Goal: Information Seeking & Learning: Check status

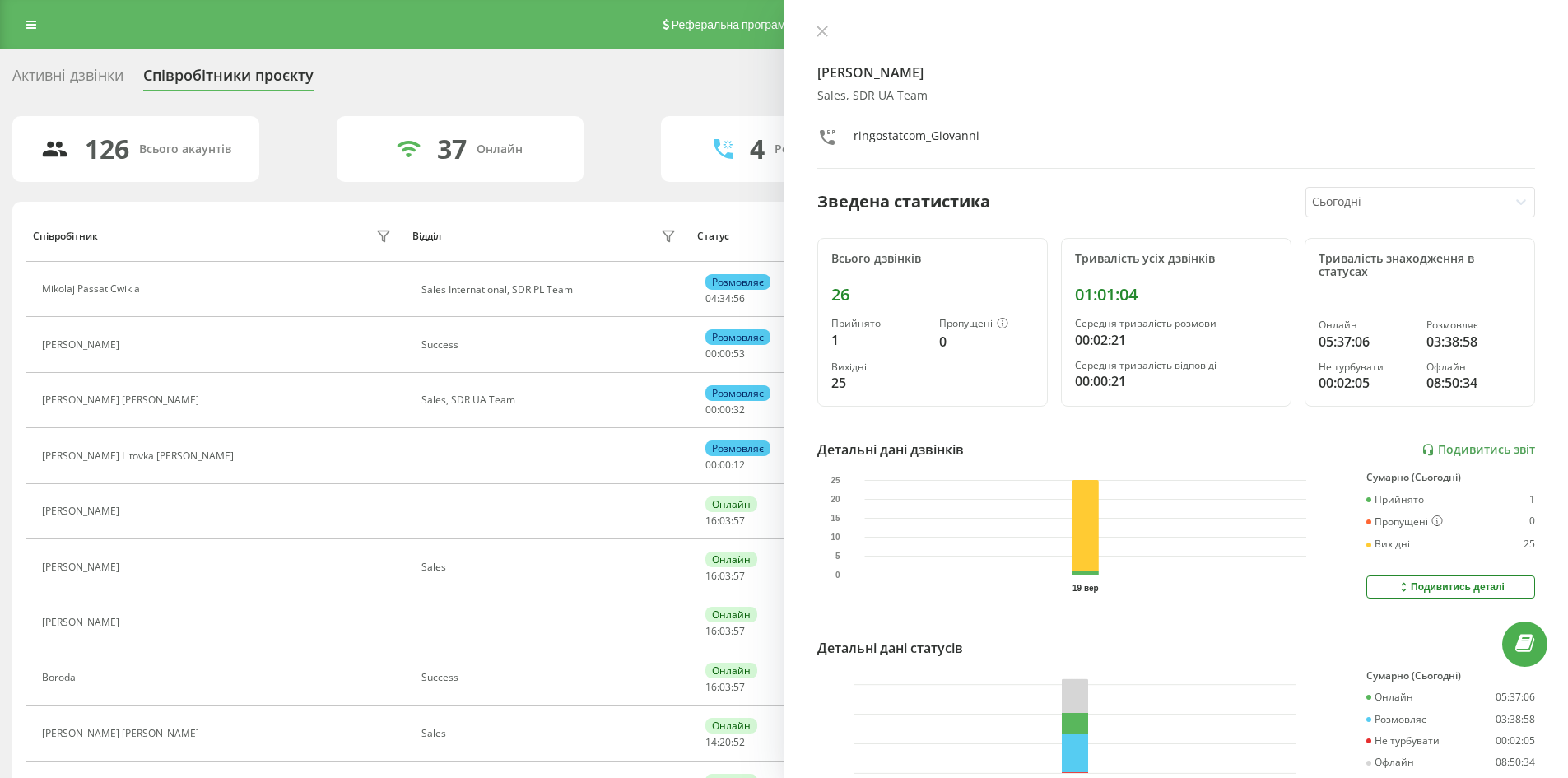
scroll to position [116, 0]
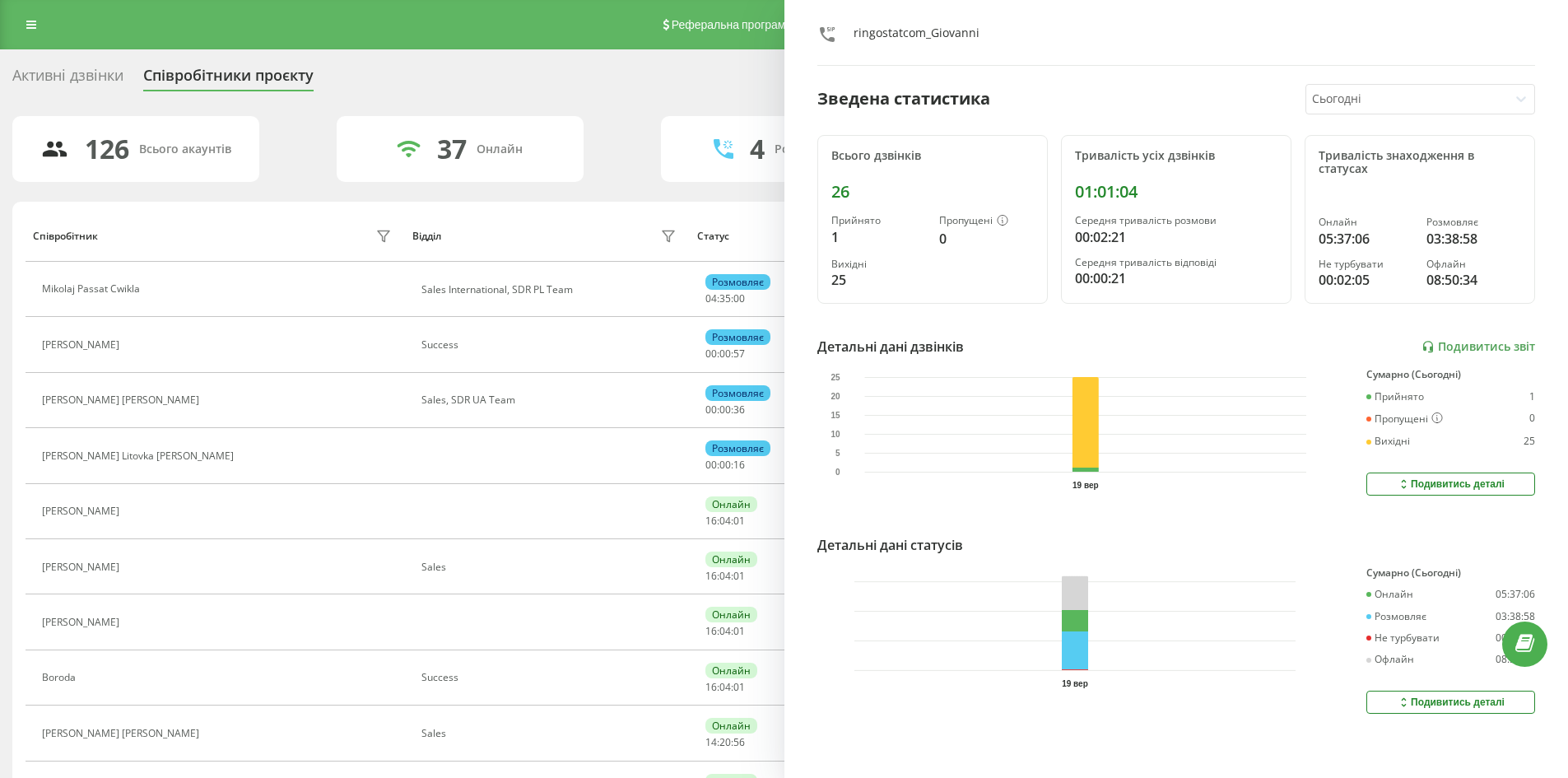
click at [34, 37] on div "Реферальна програма Проблемні номери Клієнти Clear numbers Numbers reserve Кабі…" at bounding box center [784, 24] width 1568 height 50
click at [30, 9] on div "Реферальна програма Проблемні номери Клієнти Clear numbers Numbers reserve Кабі…" at bounding box center [784, 24] width 1568 height 50
click at [32, 23] on icon at bounding box center [31, 24] width 10 height 11
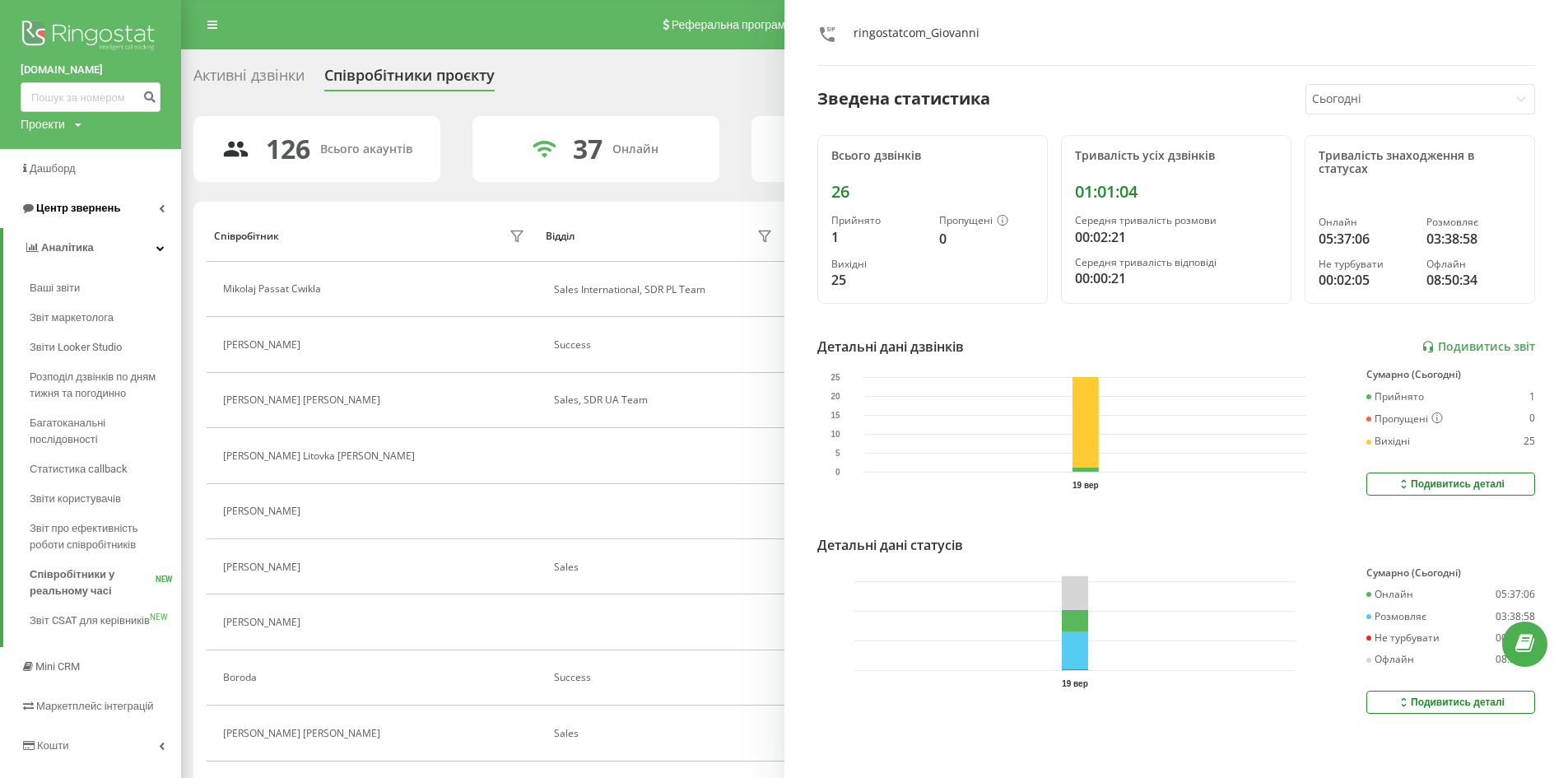
click at [152, 212] on link "Центр звернень" at bounding box center [90, 209] width 181 height 39
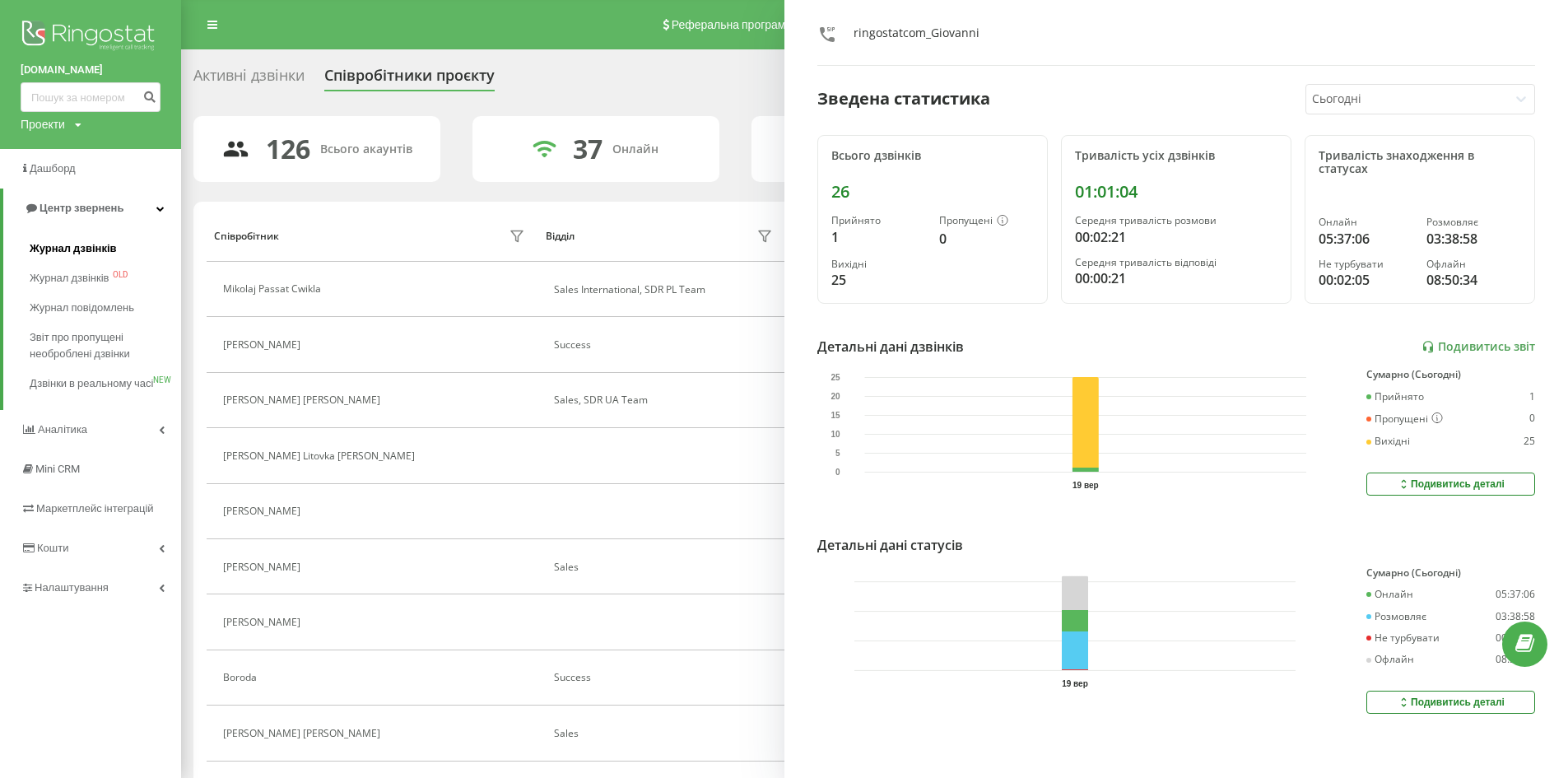
click at [92, 245] on span "Журнал дзвінків" at bounding box center [73, 249] width 87 height 17
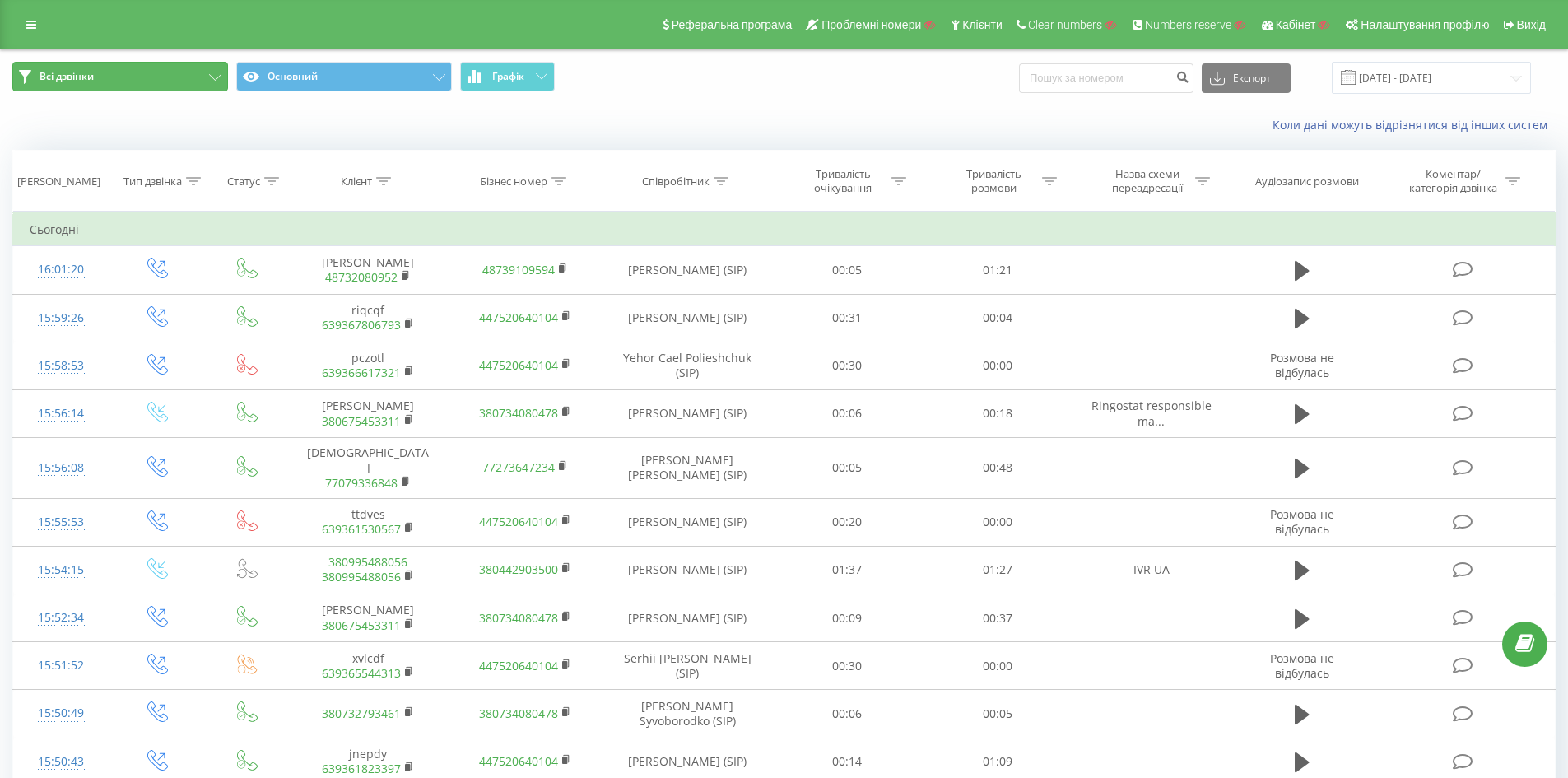
click at [204, 86] on button "Всі дзвінки" at bounding box center [119, 77] width 215 height 30
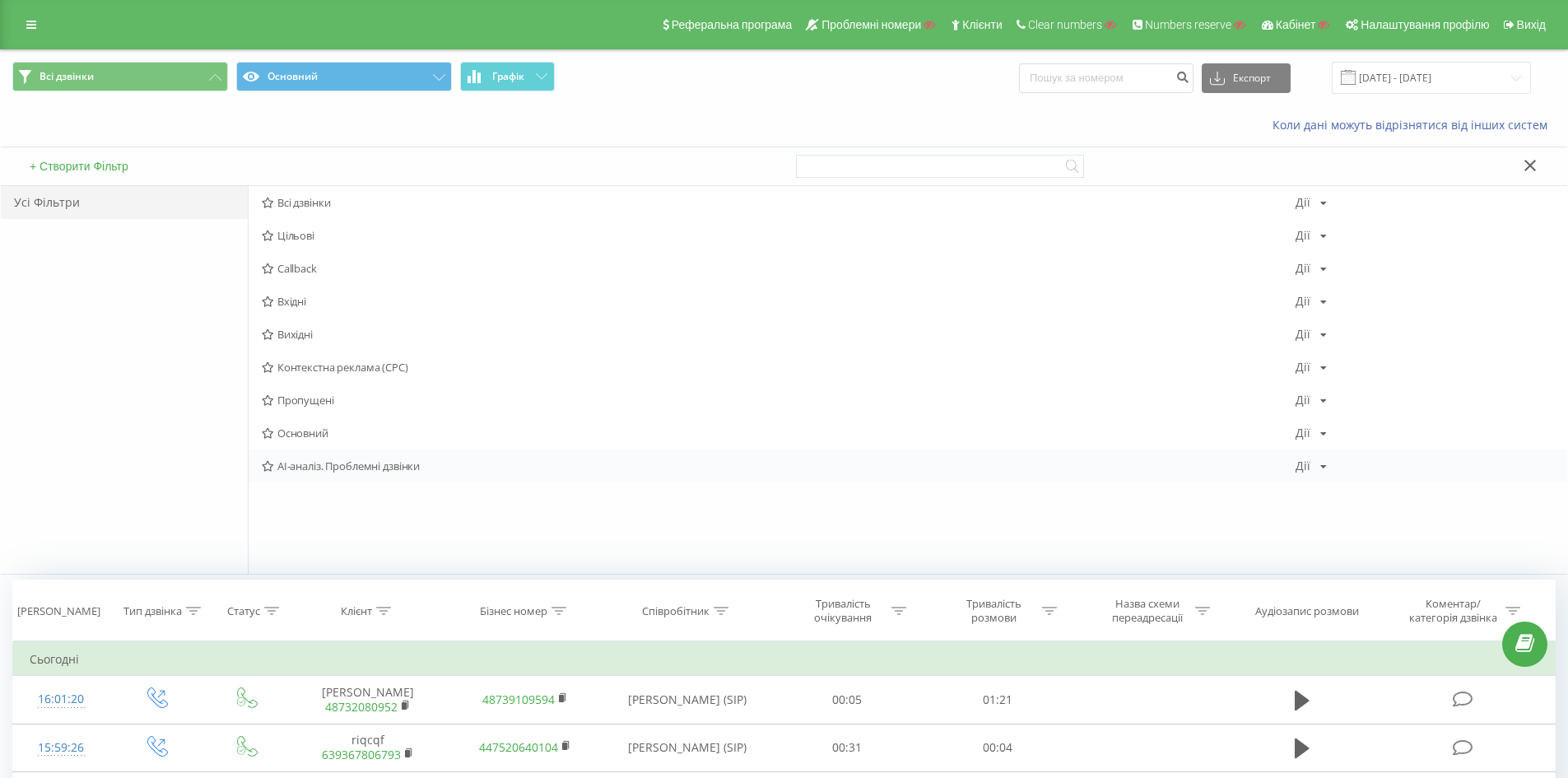
click at [265, 467] on icon at bounding box center [268, 465] width 12 height 10
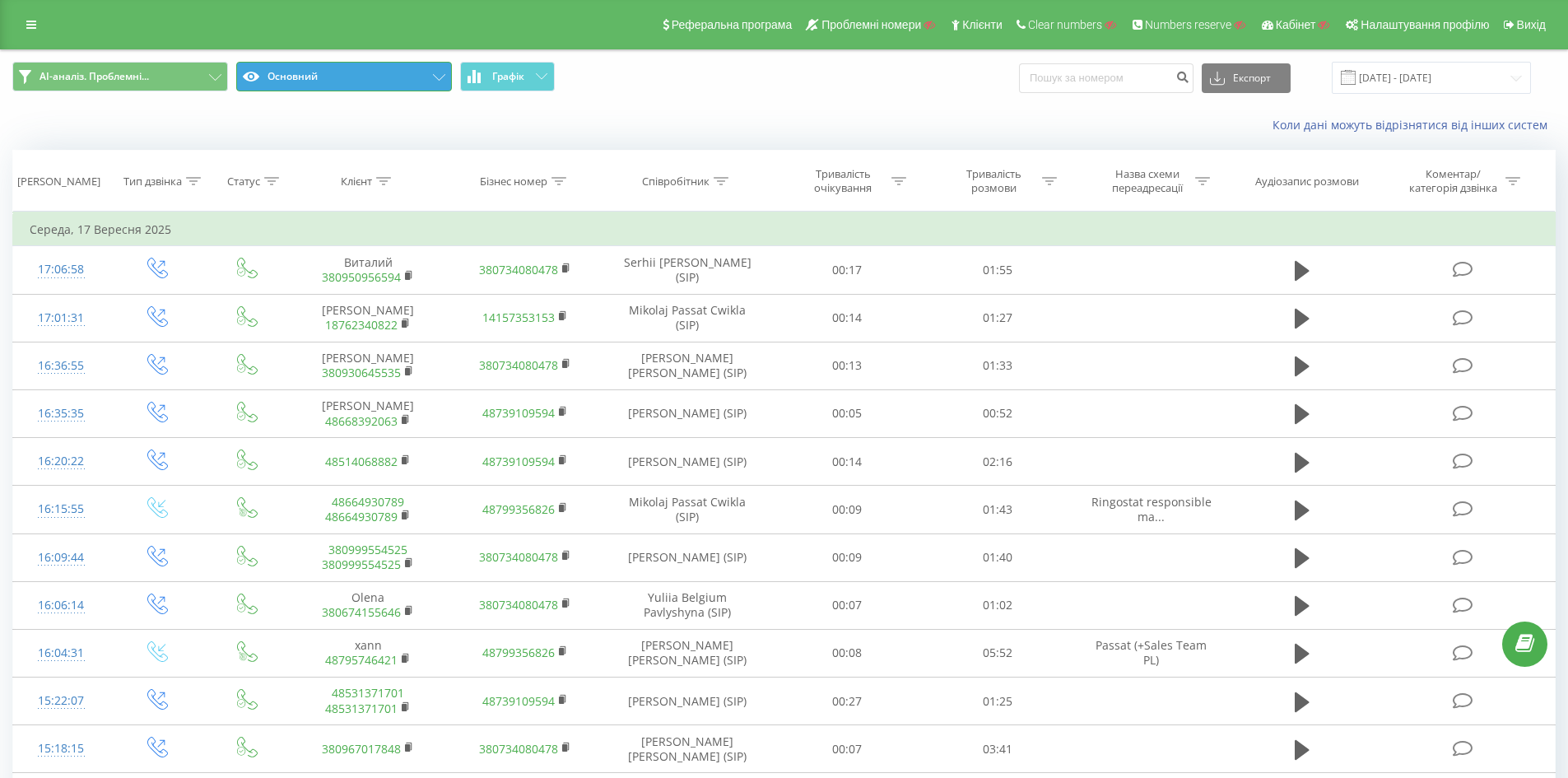
click at [432, 76] on button "Основний" at bounding box center [343, 77] width 215 height 30
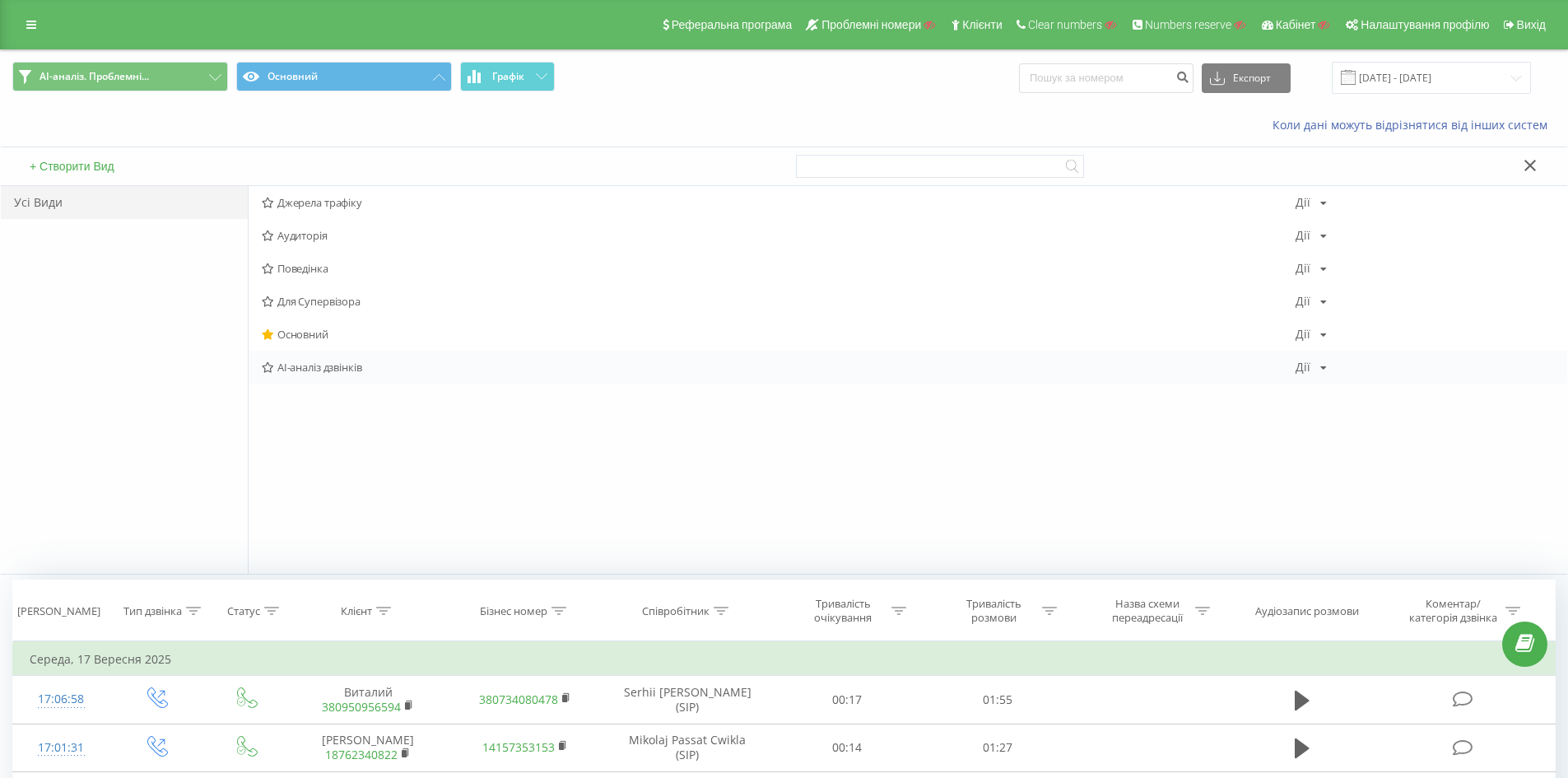
click at [269, 362] on icon at bounding box center [268, 366] width 12 height 10
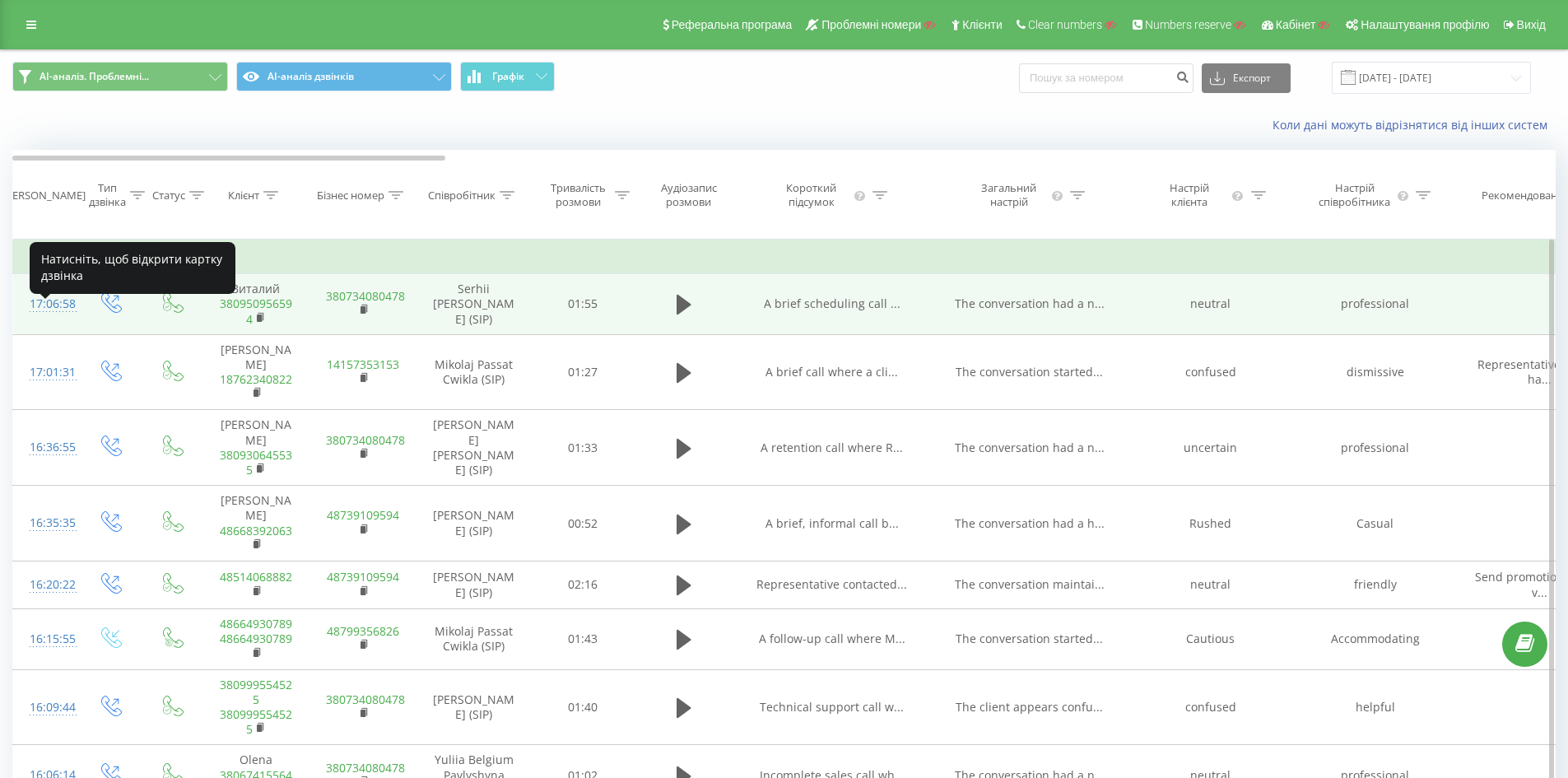
click at [44, 318] on div "17:06:58" at bounding box center [46, 304] width 33 height 32
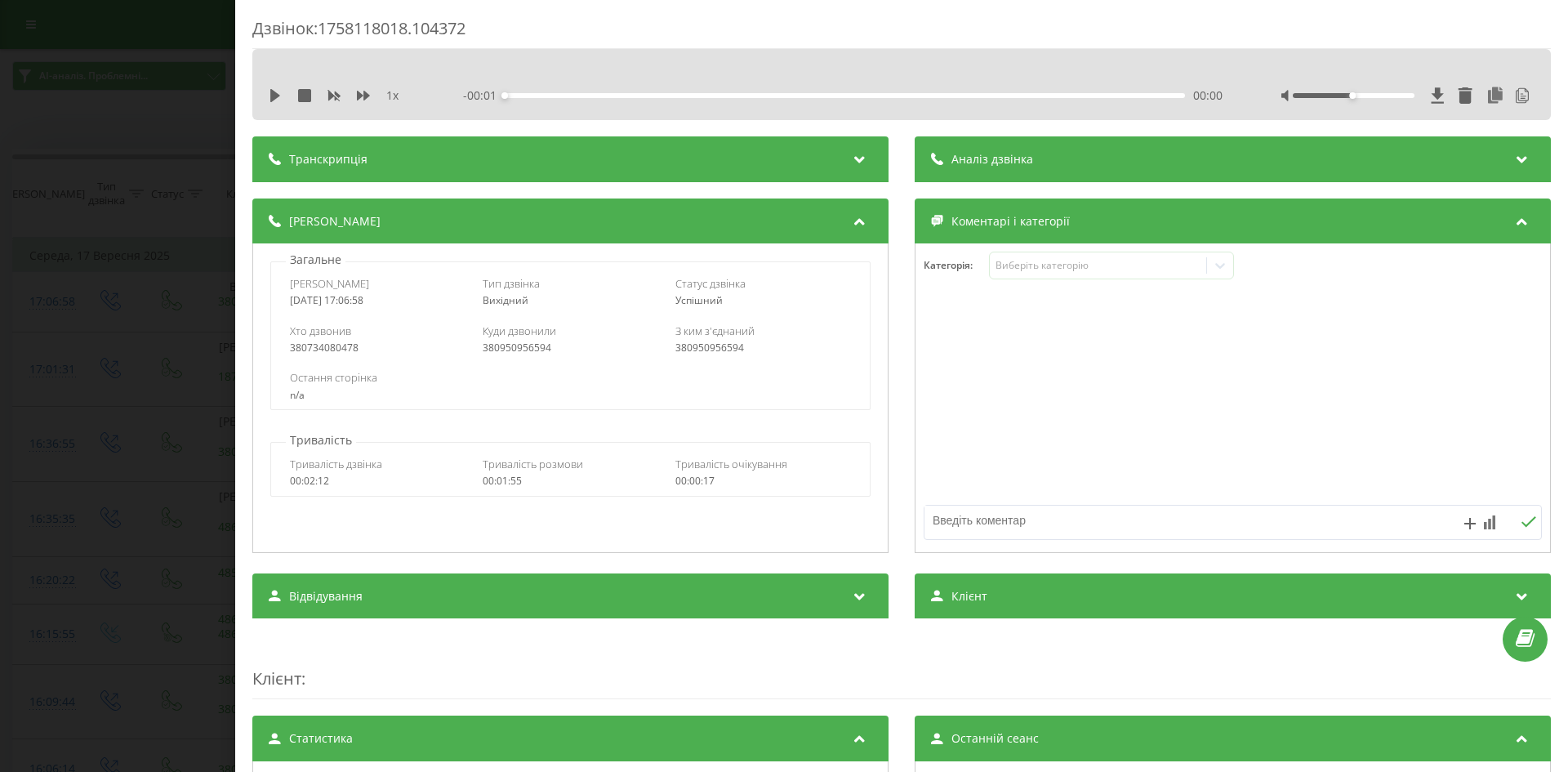
click at [853, 161] on icon at bounding box center [860, 157] width 20 height 17
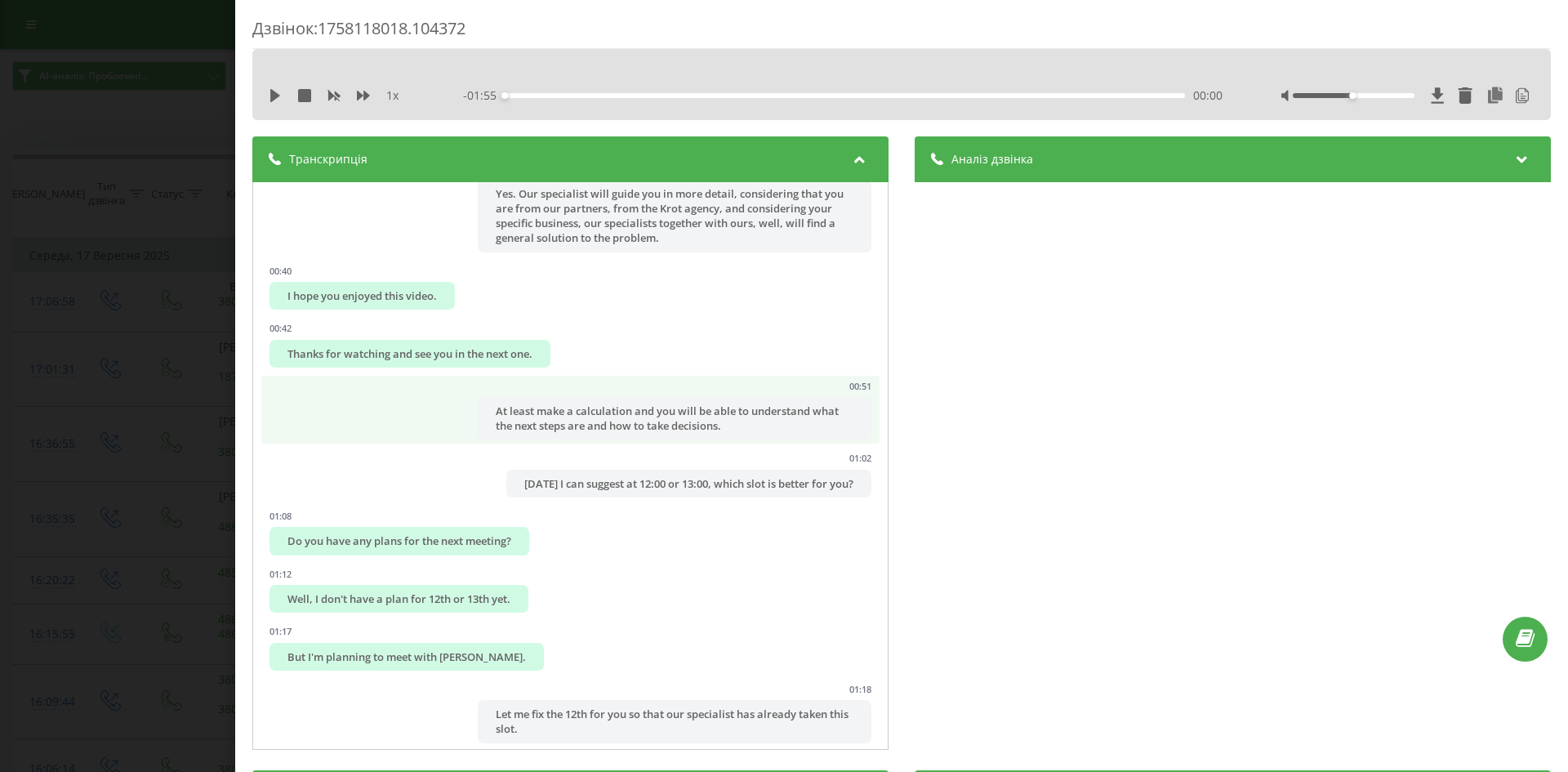
scroll to position [408, 0]
click at [597, 431] on div "At least make a calculation and you will be able to understand what the next st…" at bounding box center [674, 416] width 393 height 43
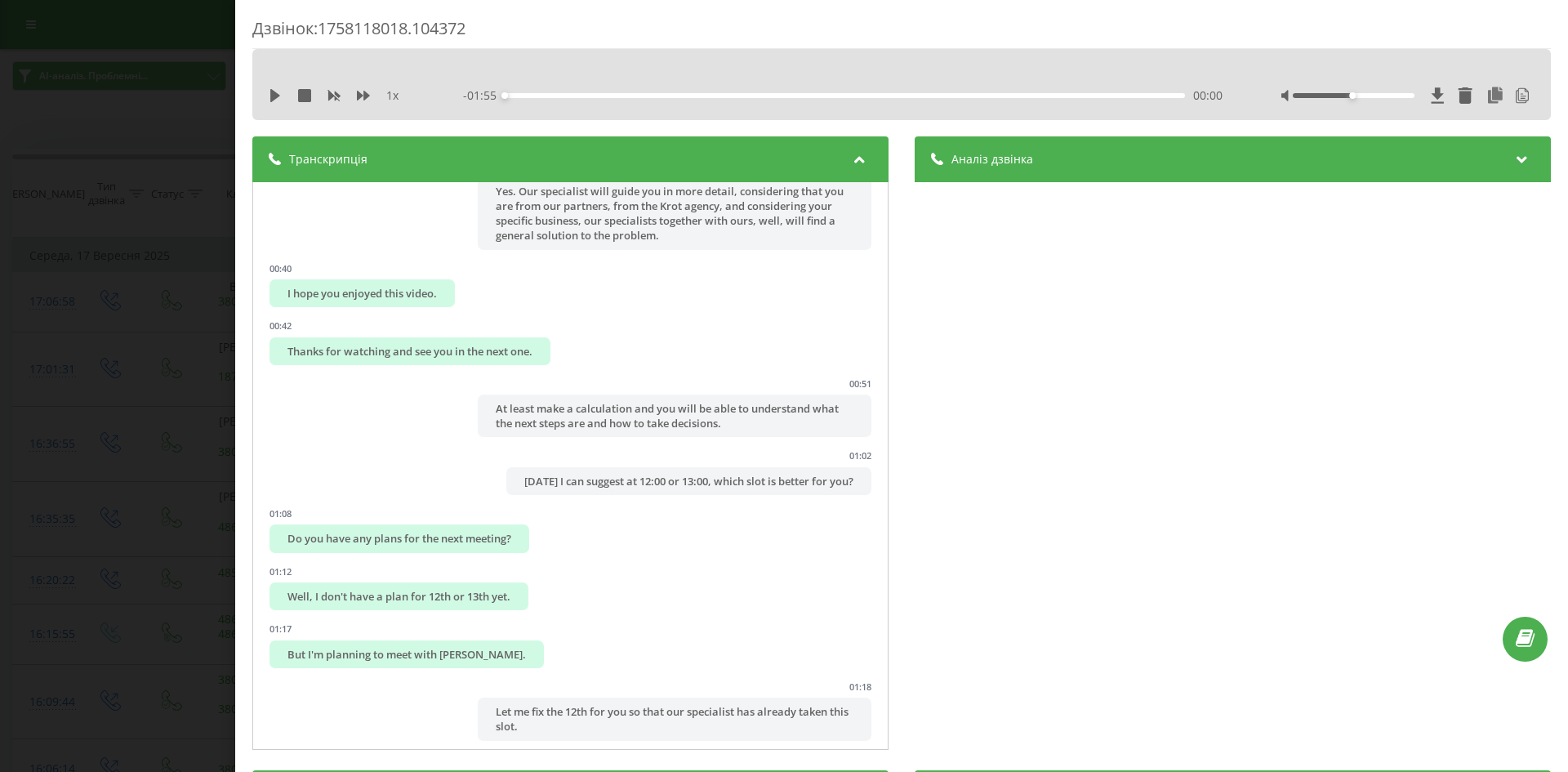
click at [1050, 159] on div "Аналіз дзвінка" at bounding box center [1232, 159] width 636 height 46
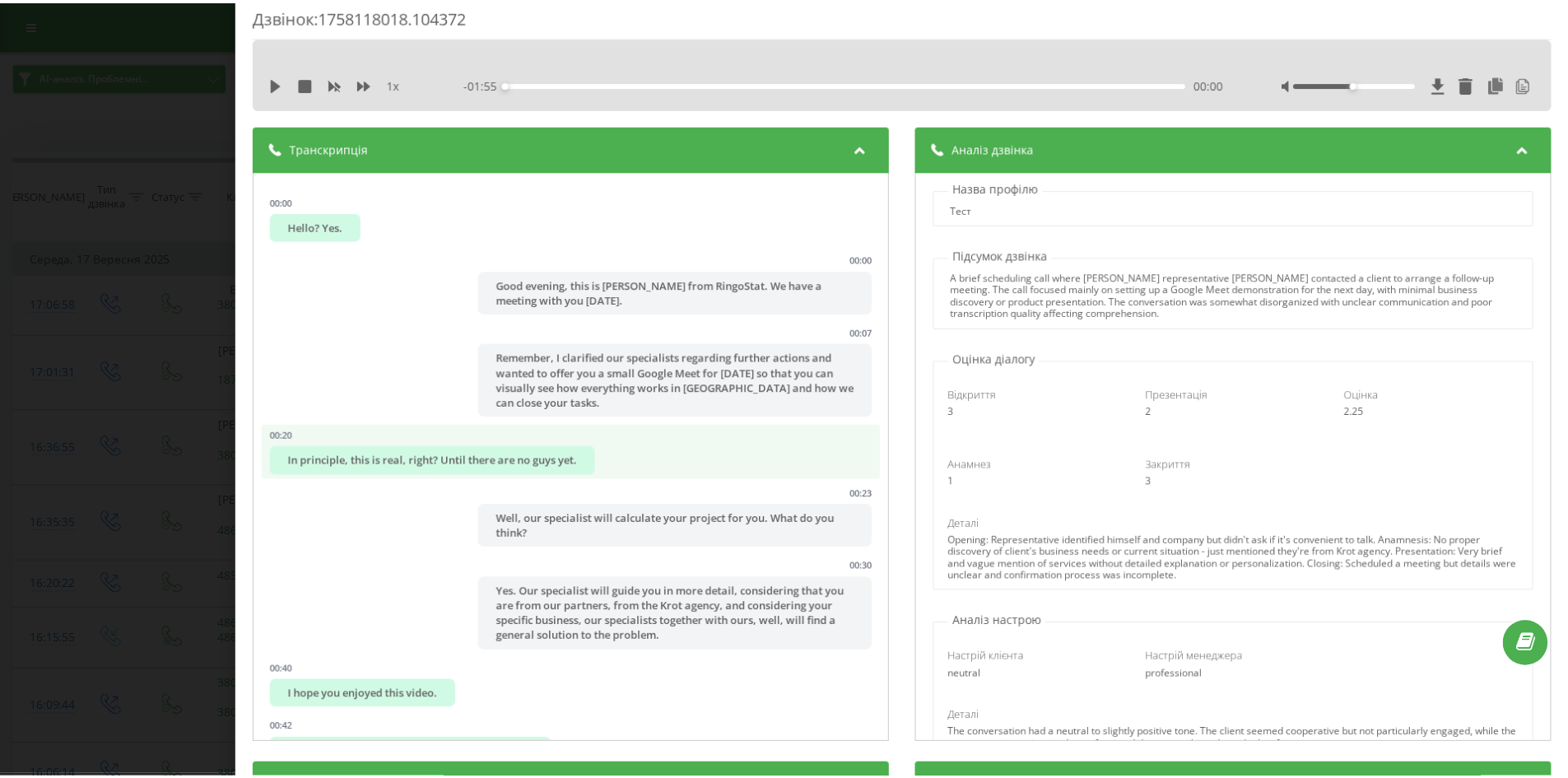
scroll to position [0, 0]
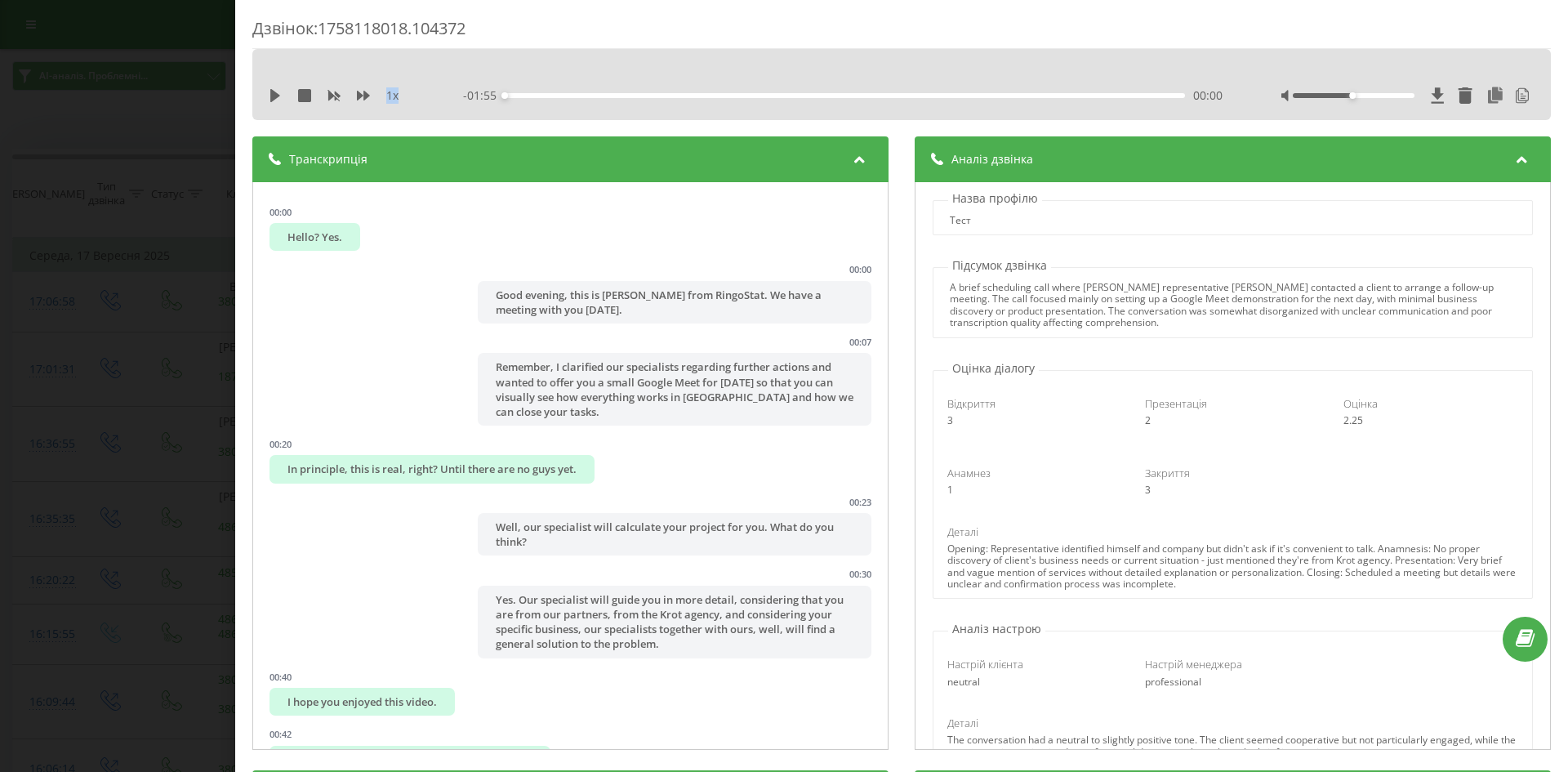
drag, startPoint x: 386, startPoint y: 92, endPoint x: 406, endPoint y: 95, distance: 20.2
click at [406, 95] on div "1 x" at bounding box center [344, 96] width 152 height 17
click at [360, 95] on icon at bounding box center [364, 95] width 13 height 10
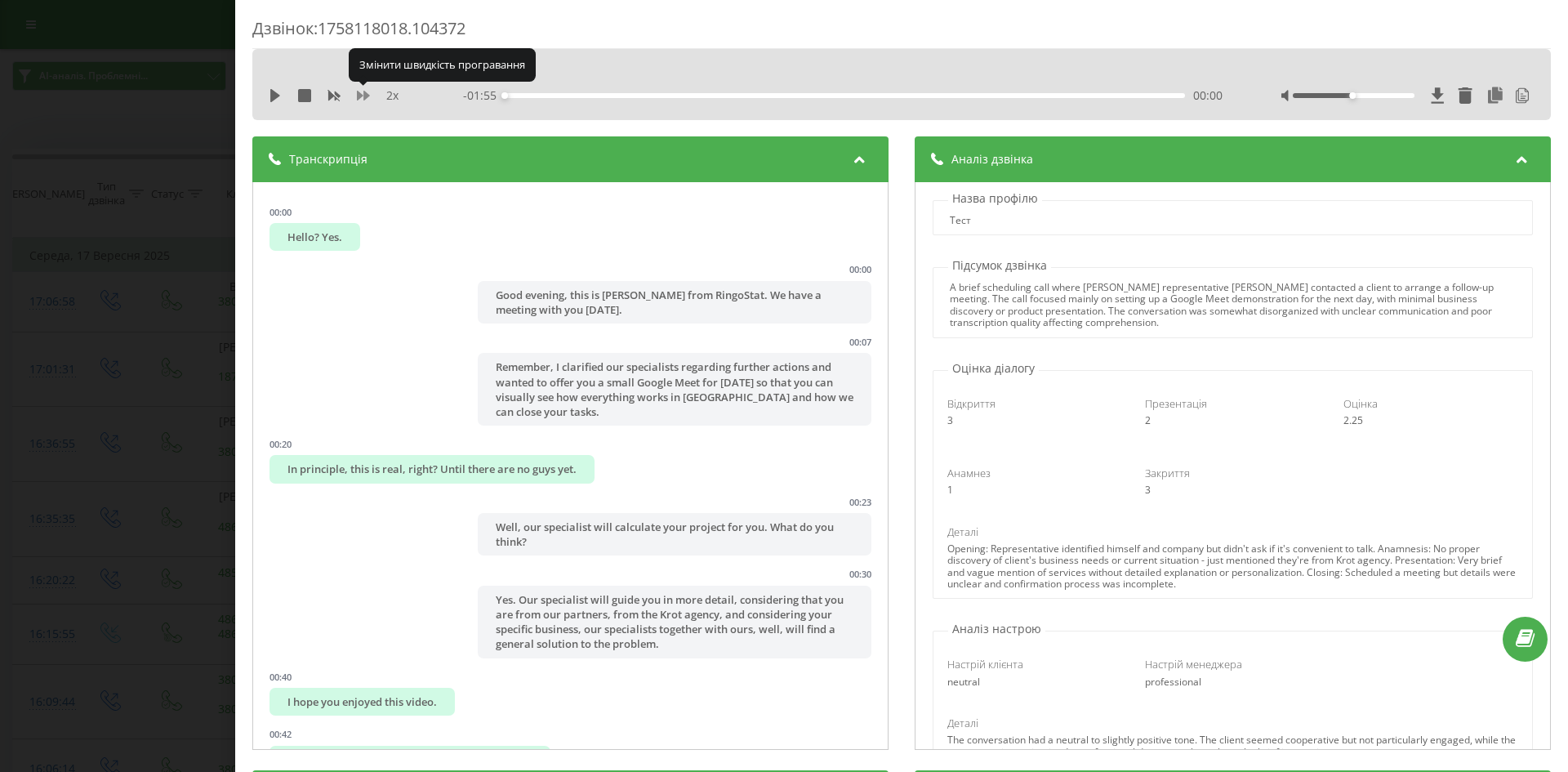
click at [360, 95] on icon at bounding box center [364, 95] width 13 height 10
click at [158, 258] on div "Дзвінок : 1758118018.104372 1 x - 01:55 00:00 00:00 Транскрипція 00:00 Hello? Y…" at bounding box center [784, 386] width 1568 height 772
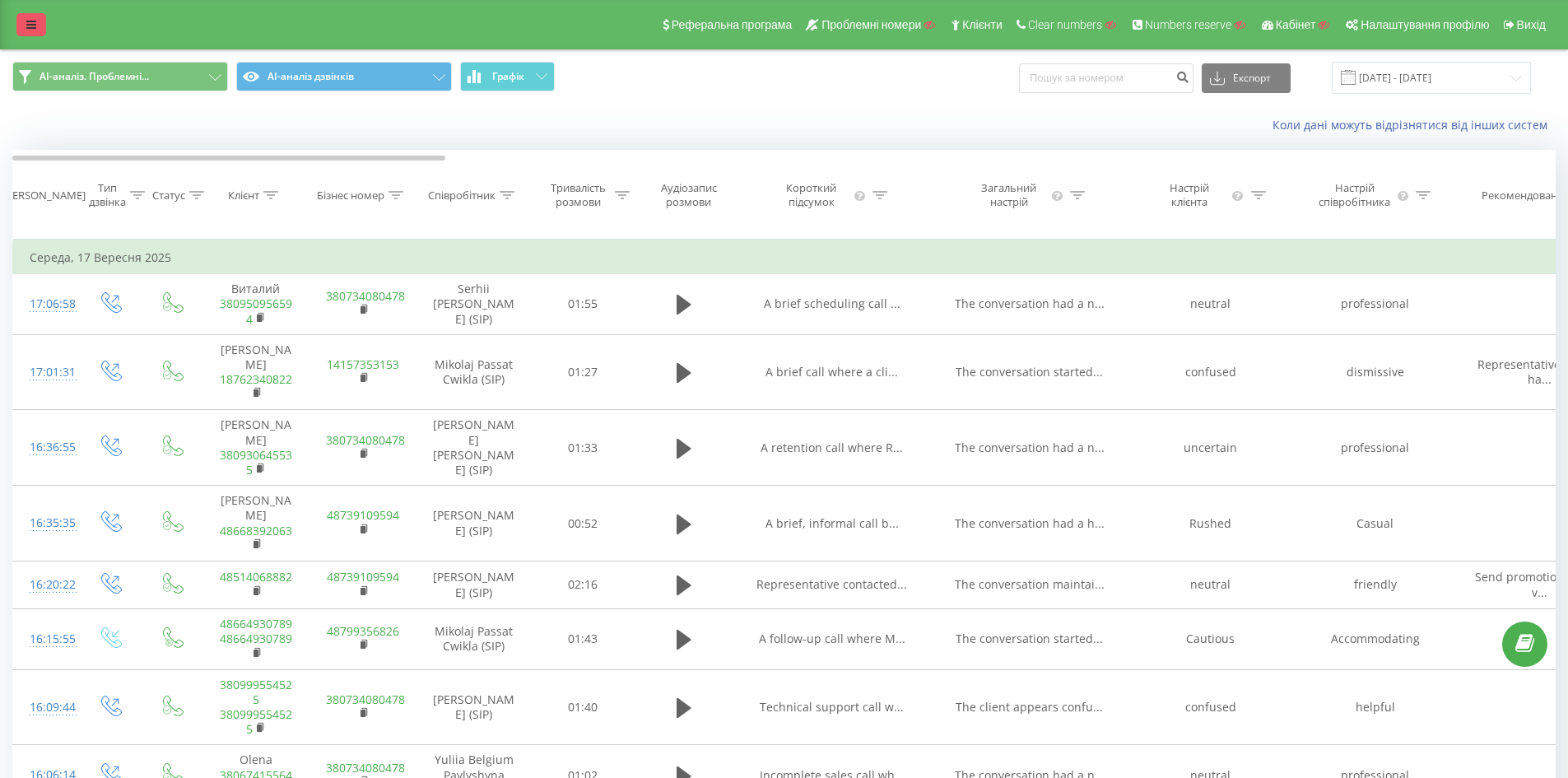
click at [23, 26] on link at bounding box center [32, 24] width 30 height 23
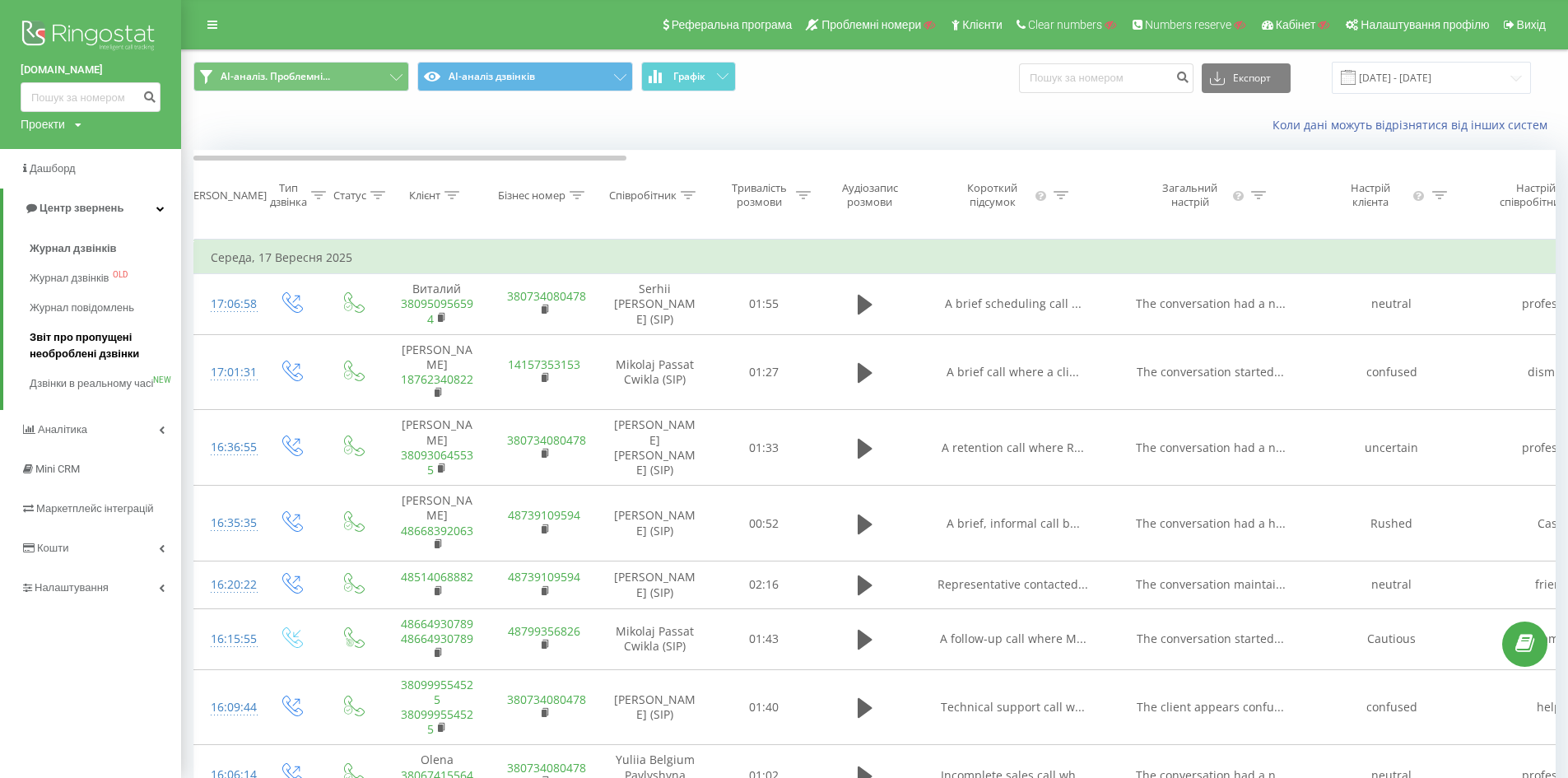
click at [78, 348] on span "Звіт про пропущені необроблені дзвінки" at bounding box center [102, 345] width 143 height 33
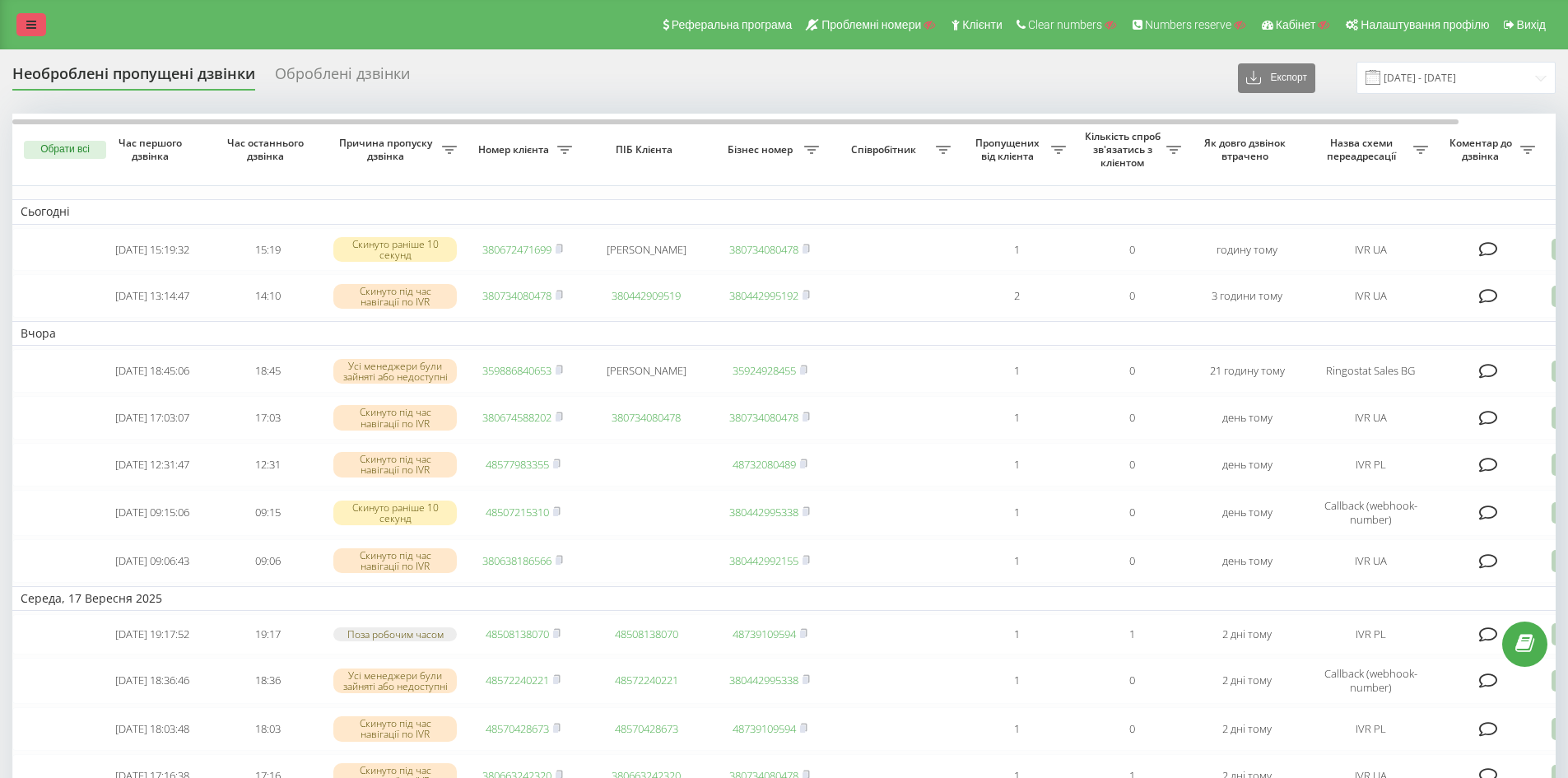
click at [27, 17] on link at bounding box center [32, 24] width 30 height 23
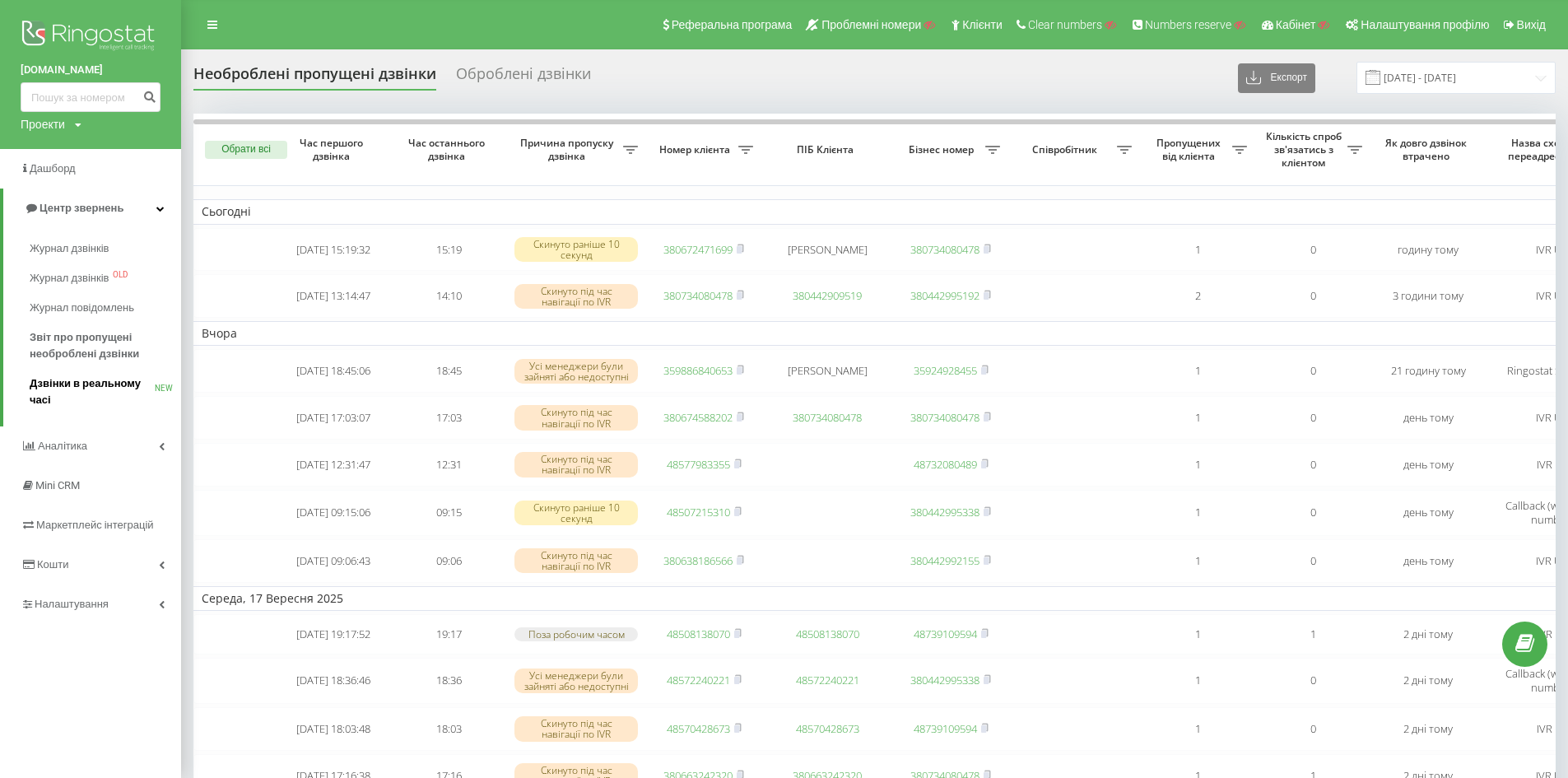
click at [82, 392] on span "Дзвінки в реальному часі" at bounding box center [92, 391] width 125 height 33
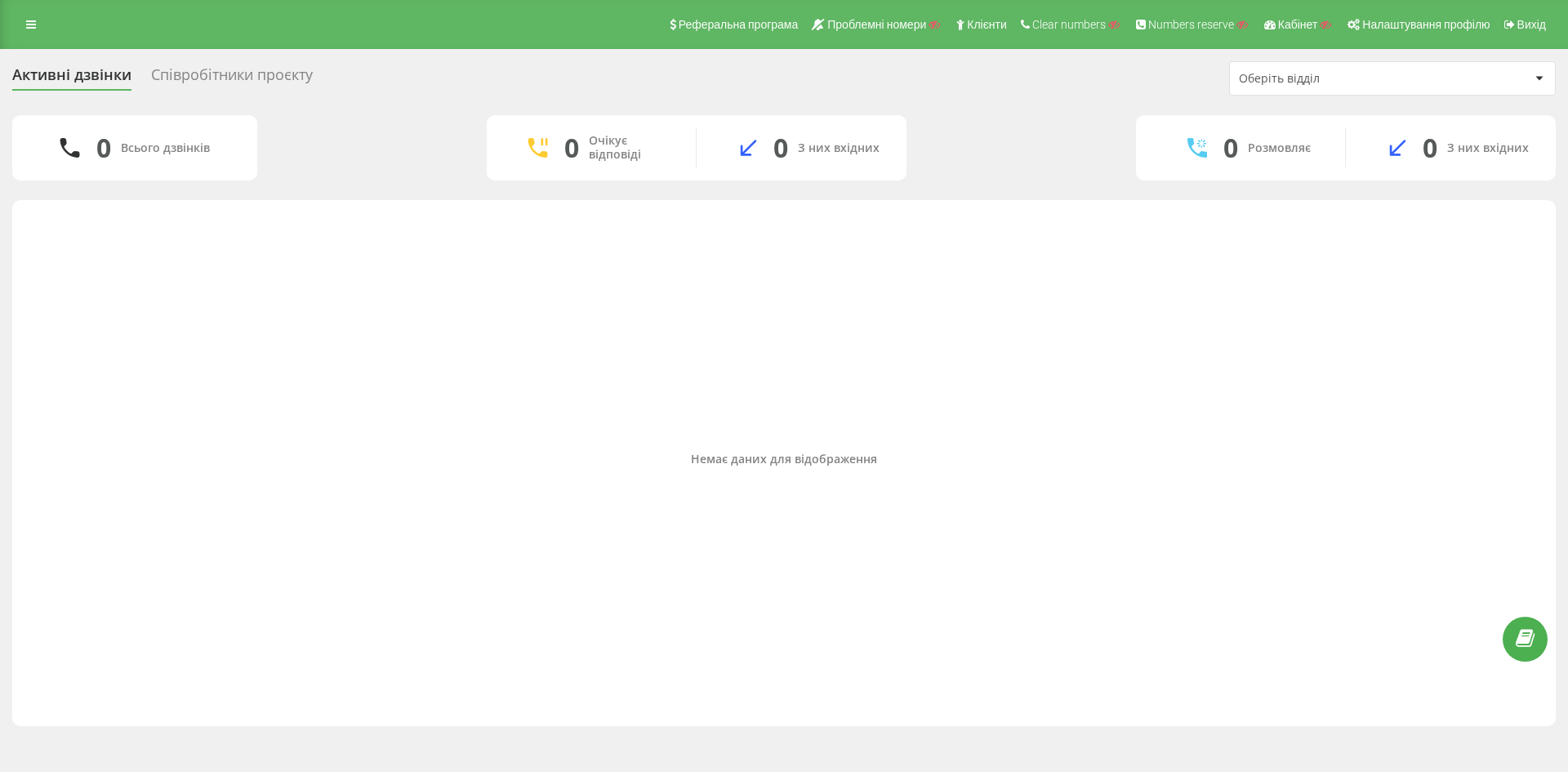
click at [252, 76] on div "Співробітники проєкту" at bounding box center [231, 78] width 161 height 25
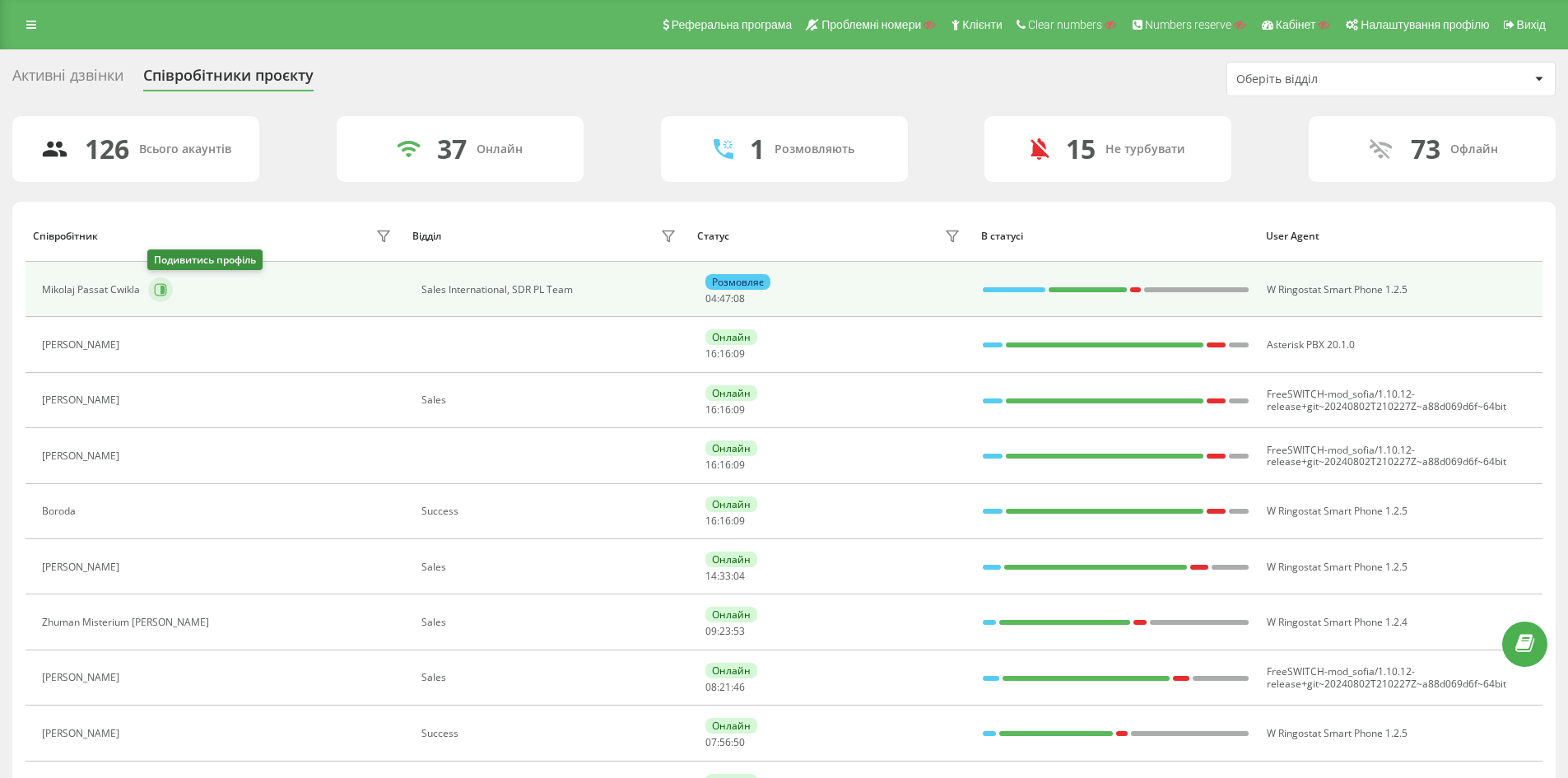
click at [163, 291] on icon at bounding box center [163, 289] width 4 height 8
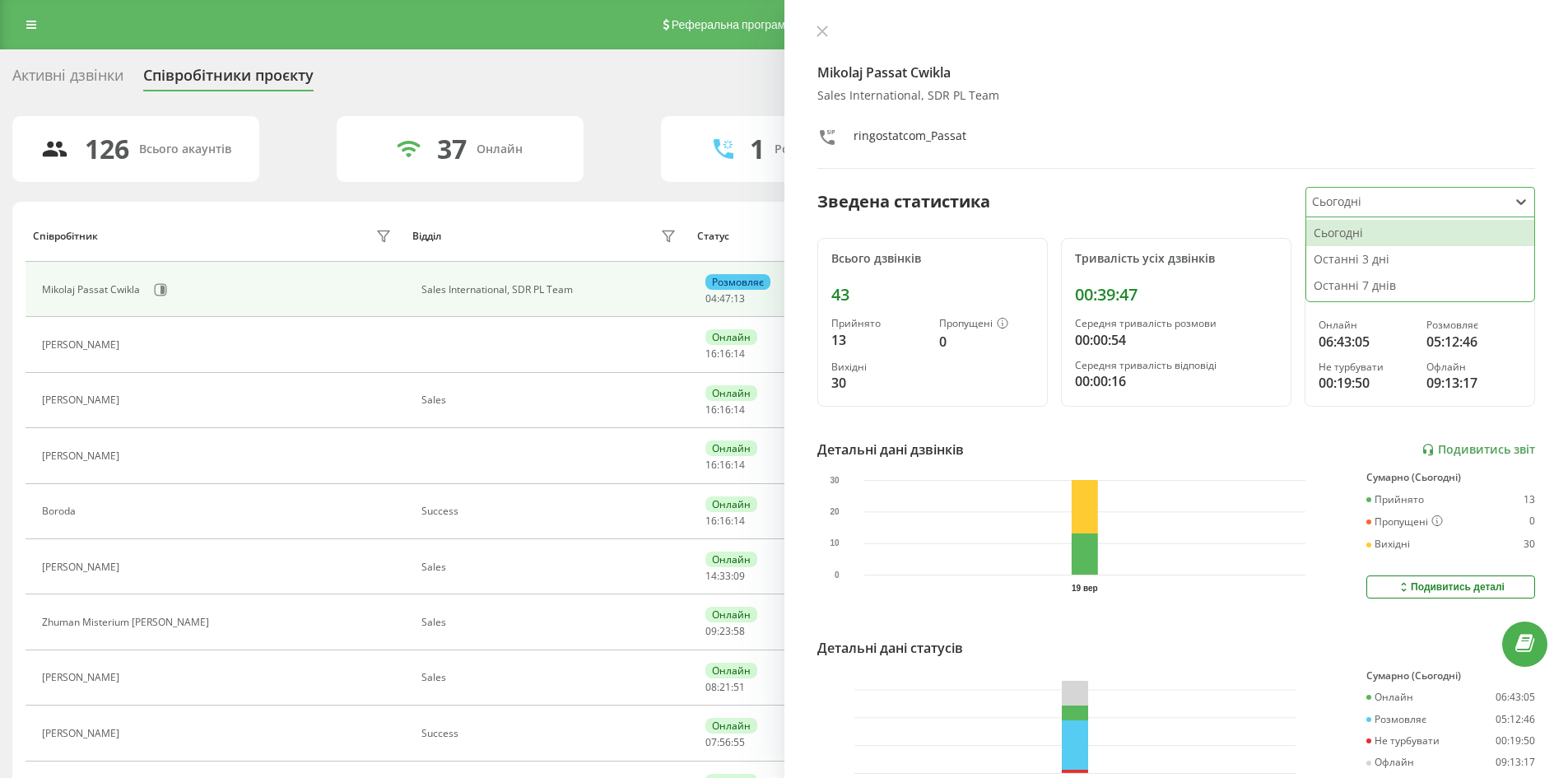
click at [1402, 194] on div at bounding box center [1406, 202] width 189 height 19
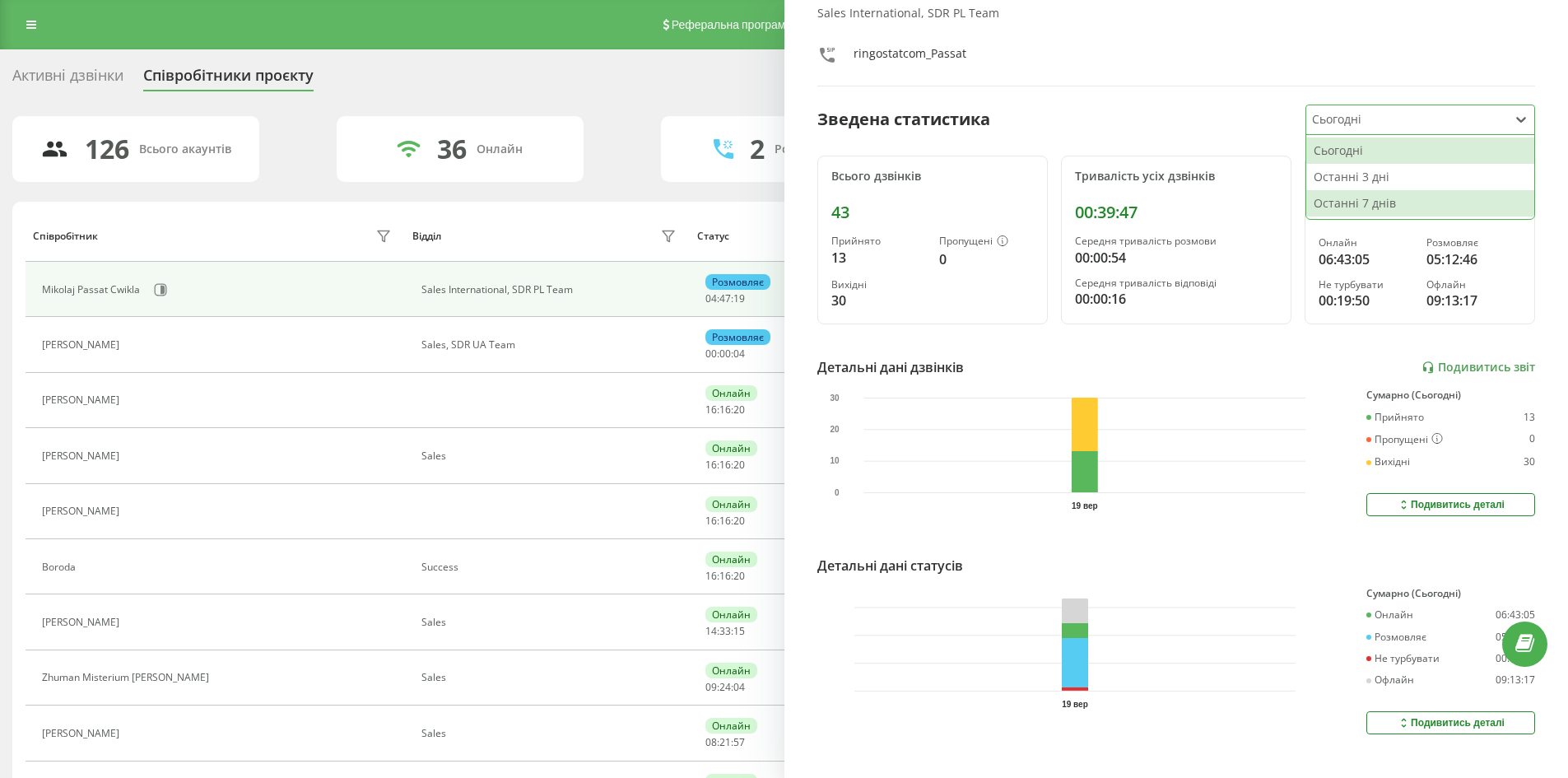
scroll to position [116, 0]
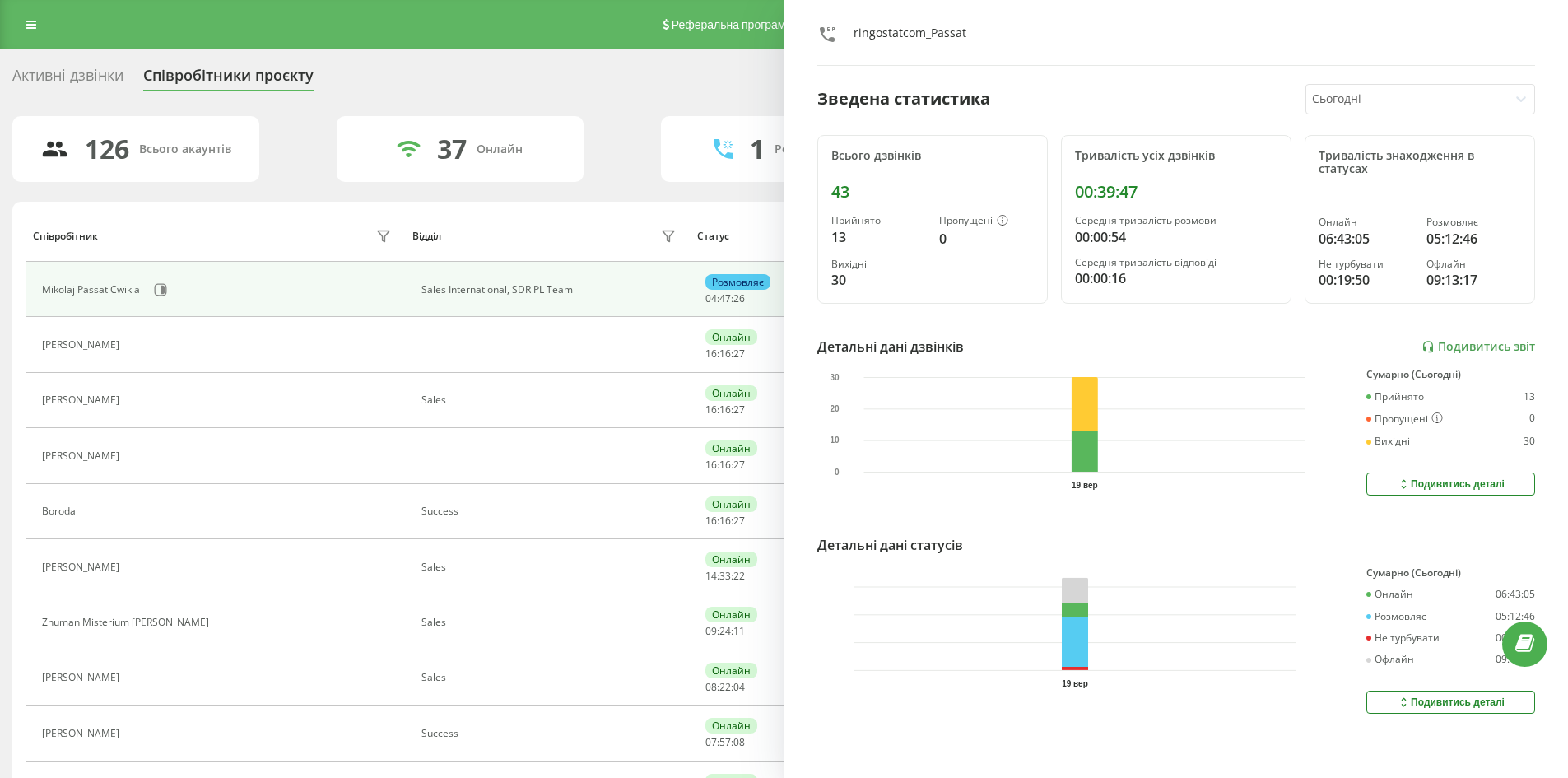
click at [618, 85] on div "Активні дзвінки Співробітники проєкту Оберіть відділ" at bounding box center [784, 79] width 1544 height 35
click at [32, 33] on link at bounding box center [32, 24] width 30 height 23
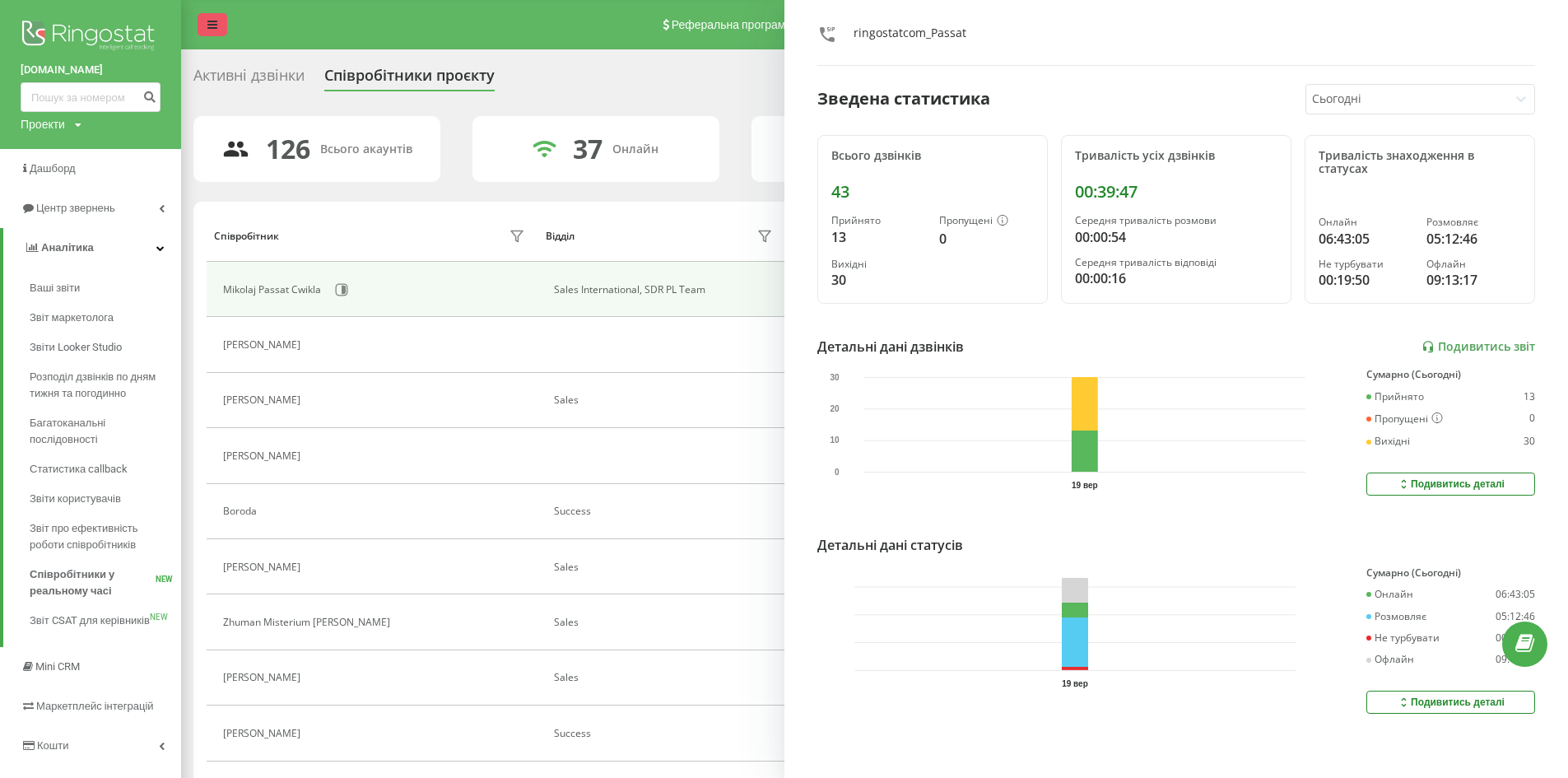
click at [210, 28] on icon at bounding box center [212, 24] width 10 height 11
